Goal: Task Accomplishment & Management: Manage account settings

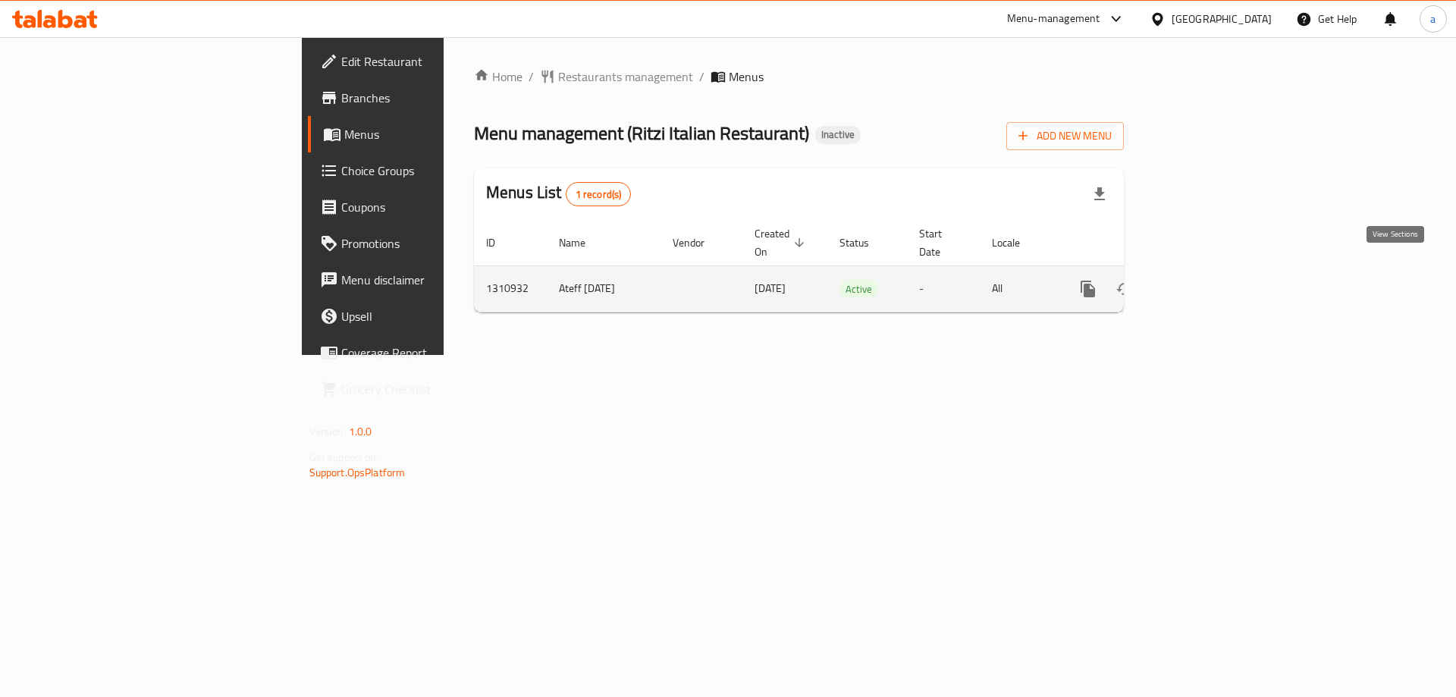
click at [1207, 280] on icon "enhanced table" at bounding box center [1198, 289] width 18 height 18
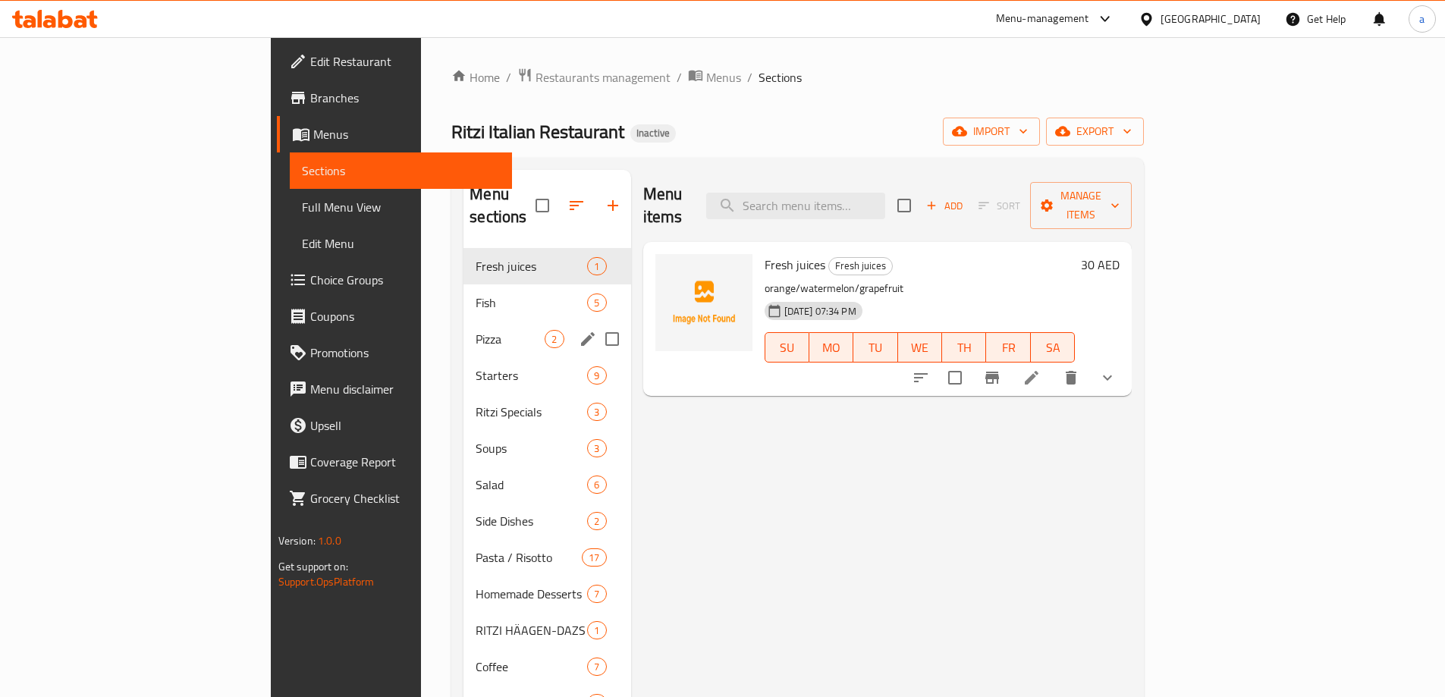
click at [463, 321] on div "Pizza 2" at bounding box center [546, 339] width 167 height 36
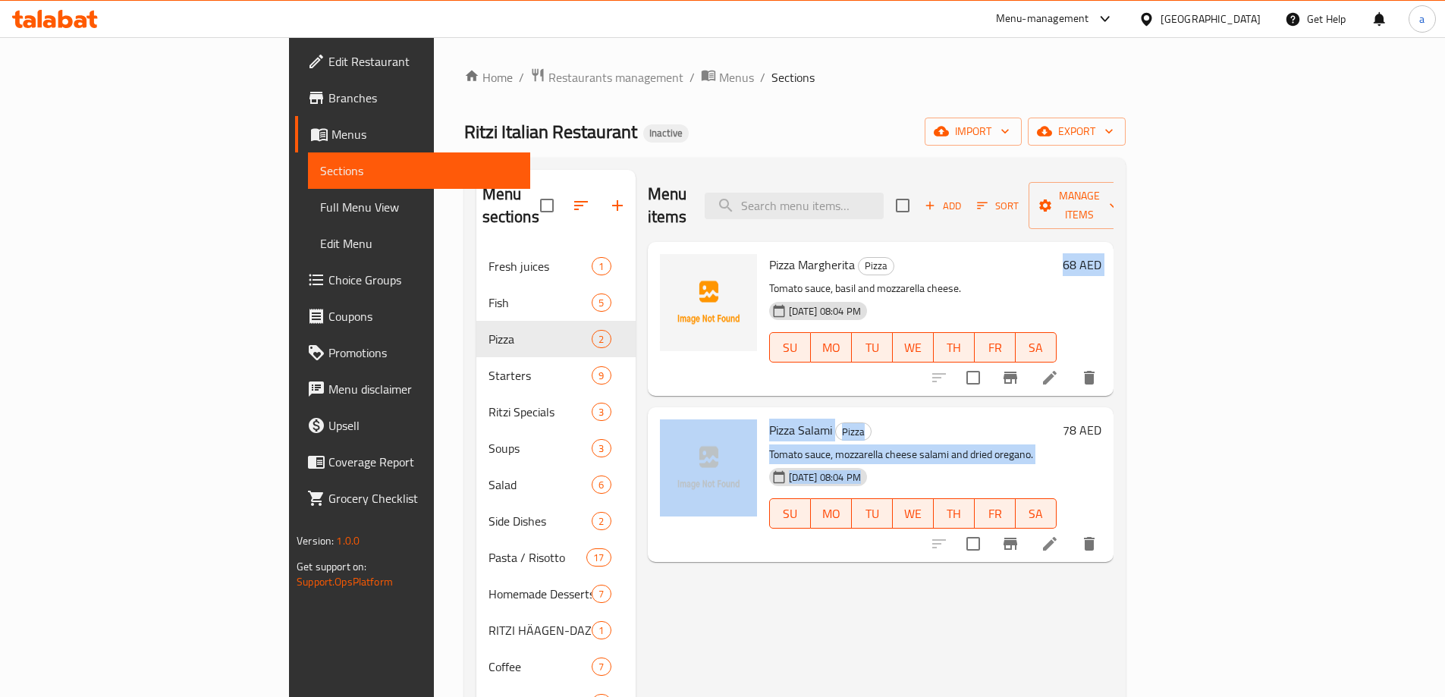
drag, startPoint x: 1341, startPoint y: 640, endPoint x: 918, endPoint y: 294, distance: 547.1
click at [918, 294] on div "Menu items Add Sort Manage items Pizza Margherita Pizza Tomato sauce, basil and…" at bounding box center [875, 540] width 478 height 740
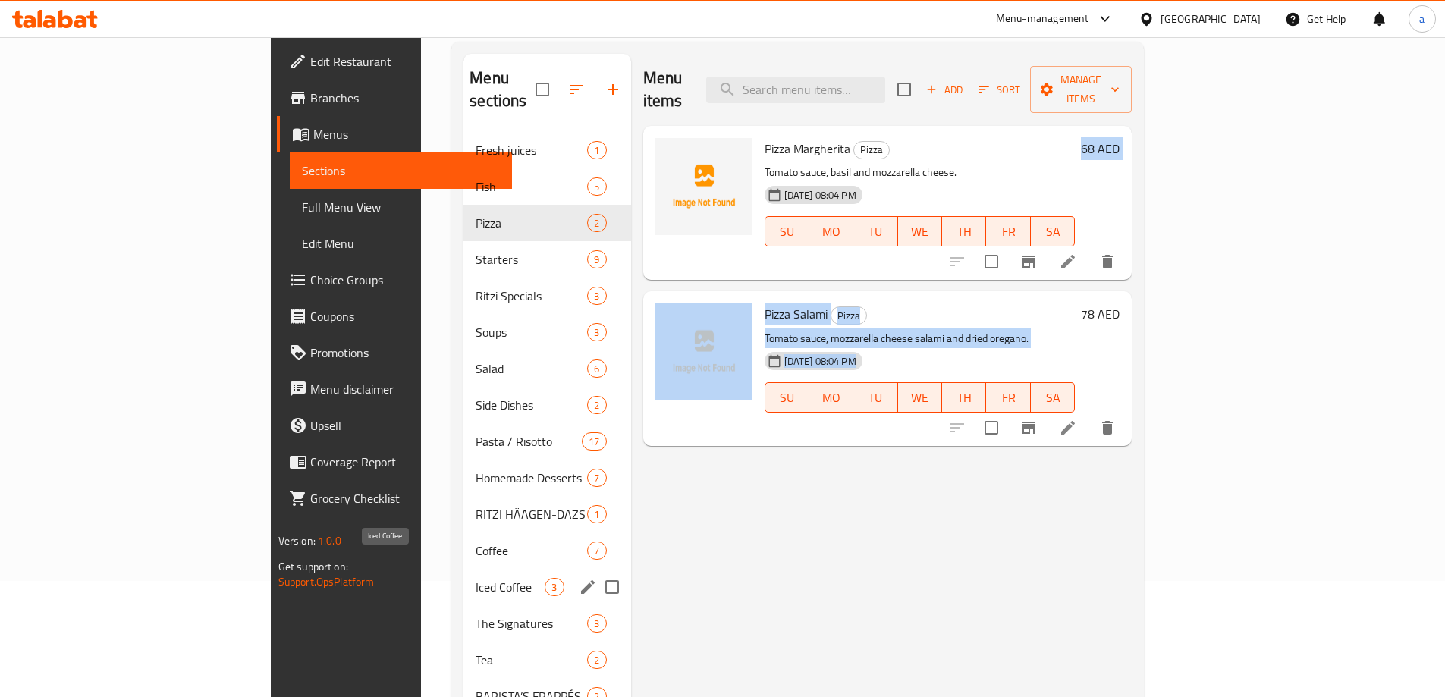
scroll to position [80, 0]
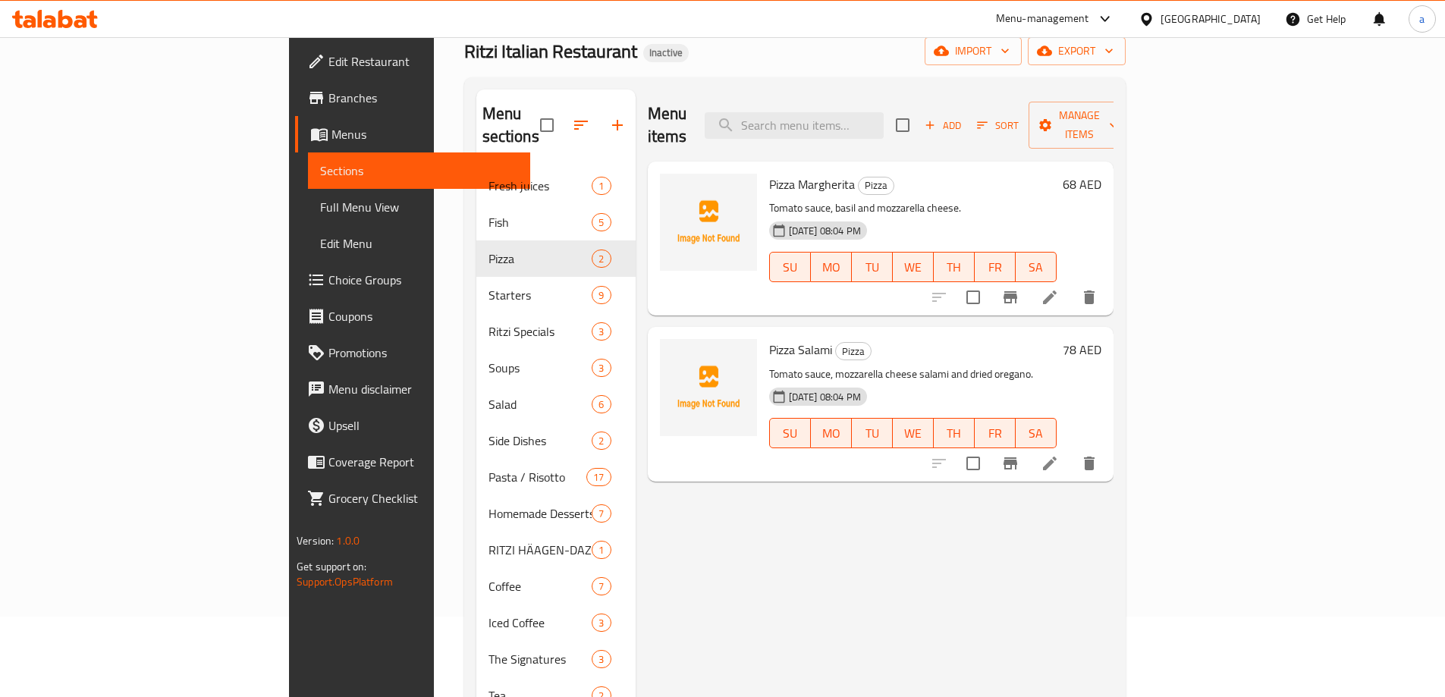
click at [766, 278] on div "Pizza Margherita Pizza Tomato sauce, basil and mozzarella cheese. [DATE] 08:04 …" at bounding box center [913, 239] width 300 height 142
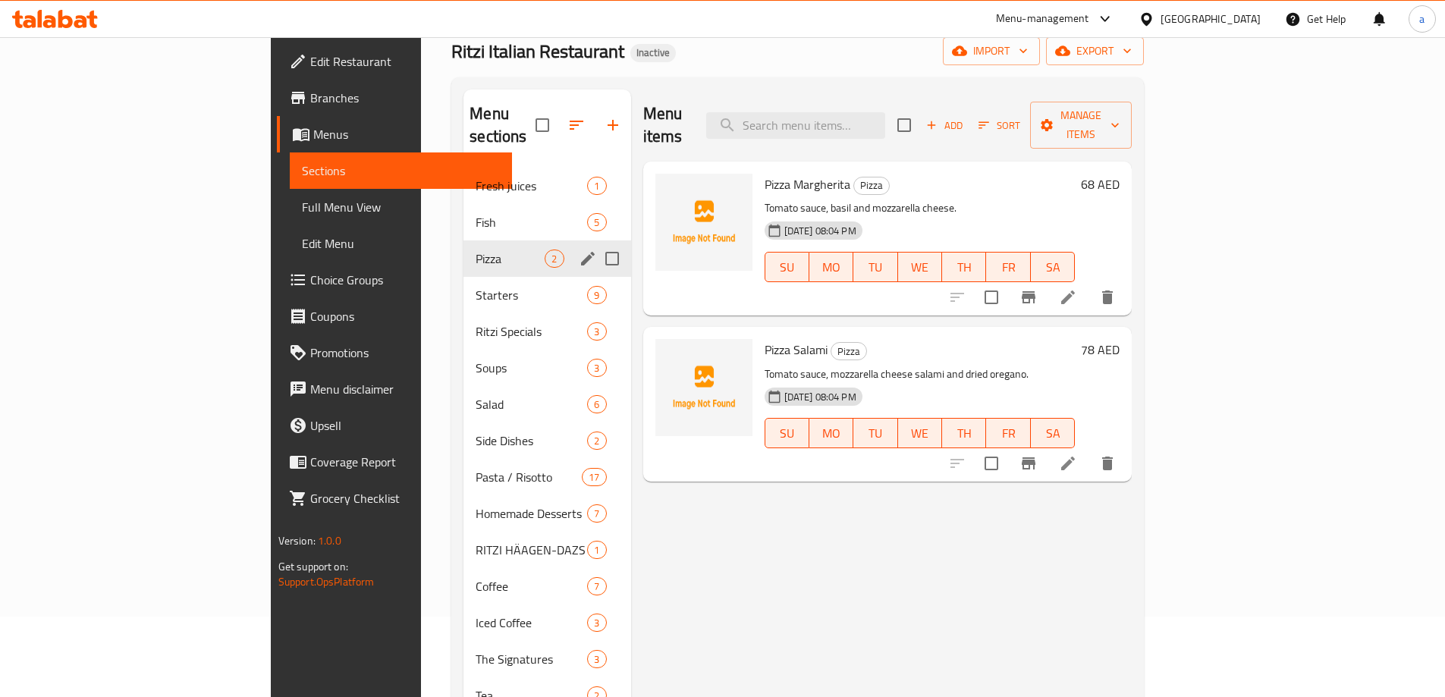
click at [596, 243] on input "Menu sections" at bounding box center [612, 259] width 32 height 32
checkbox input "true"
click at [549, 116] on button "button" at bounding box center [567, 125] width 36 height 36
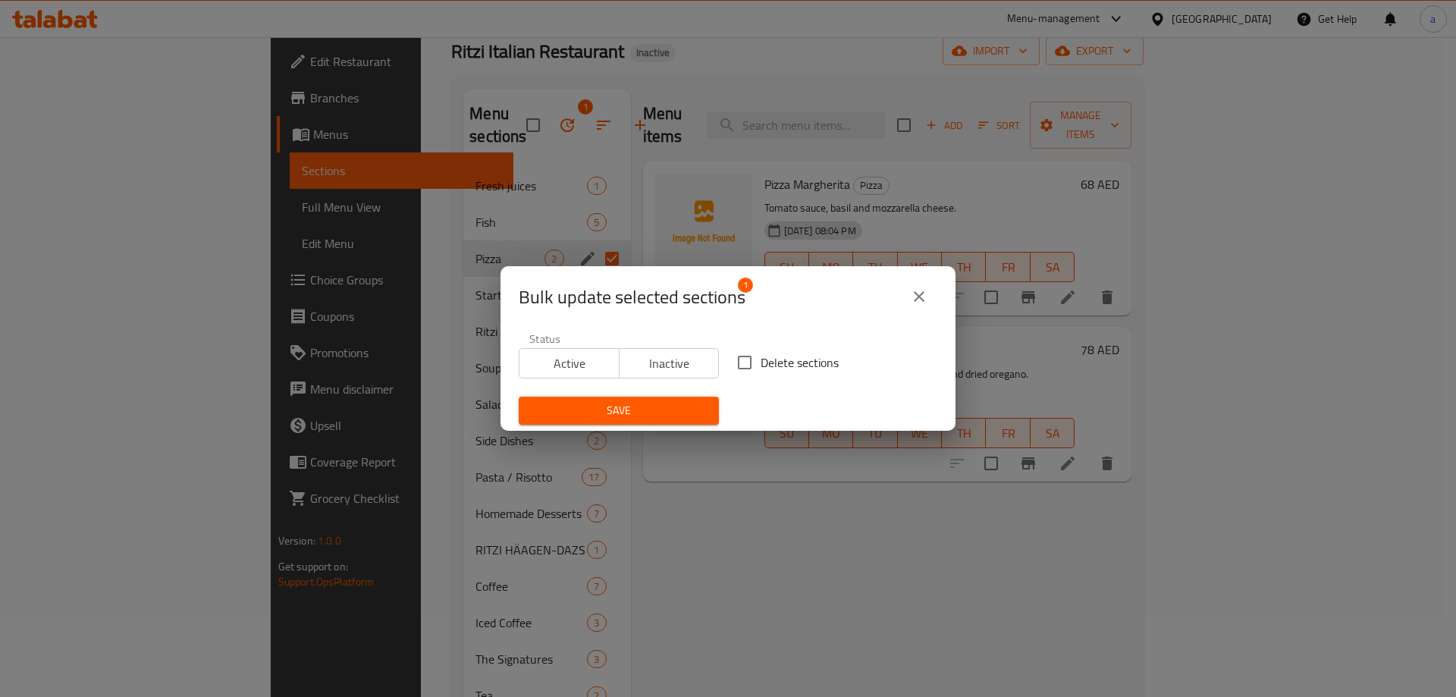
click at [929, 289] on button "close" at bounding box center [919, 296] width 36 height 36
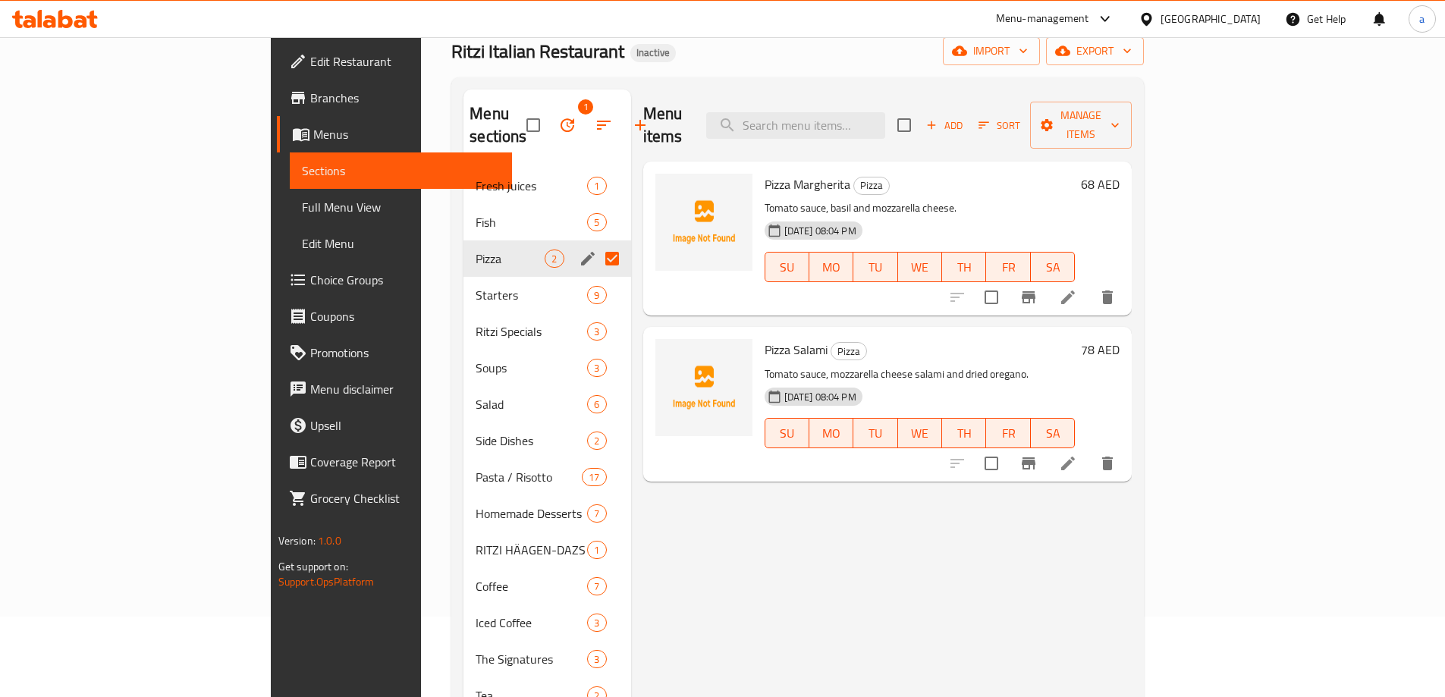
drag, startPoint x: 1286, startPoint y: 199, endPoint x: 1342, endPoint y: 198, distance: 55.4
click at [1082, 215] on div "[DATE] 08:04 PM SU MO TU WE TH FR SA" at bounding box center [920, 256] width 323 height 82
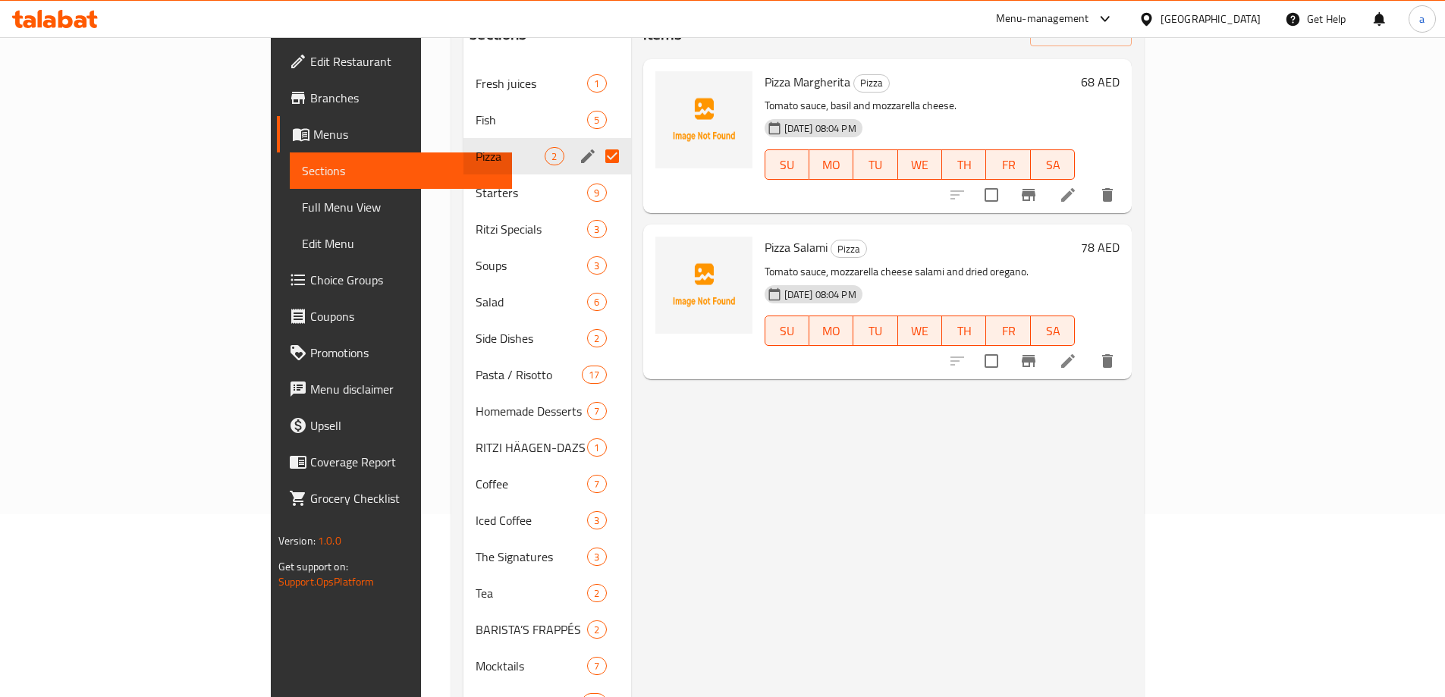
scroll to position [156, 0]
